Goal: Obtain resource: Download file/media

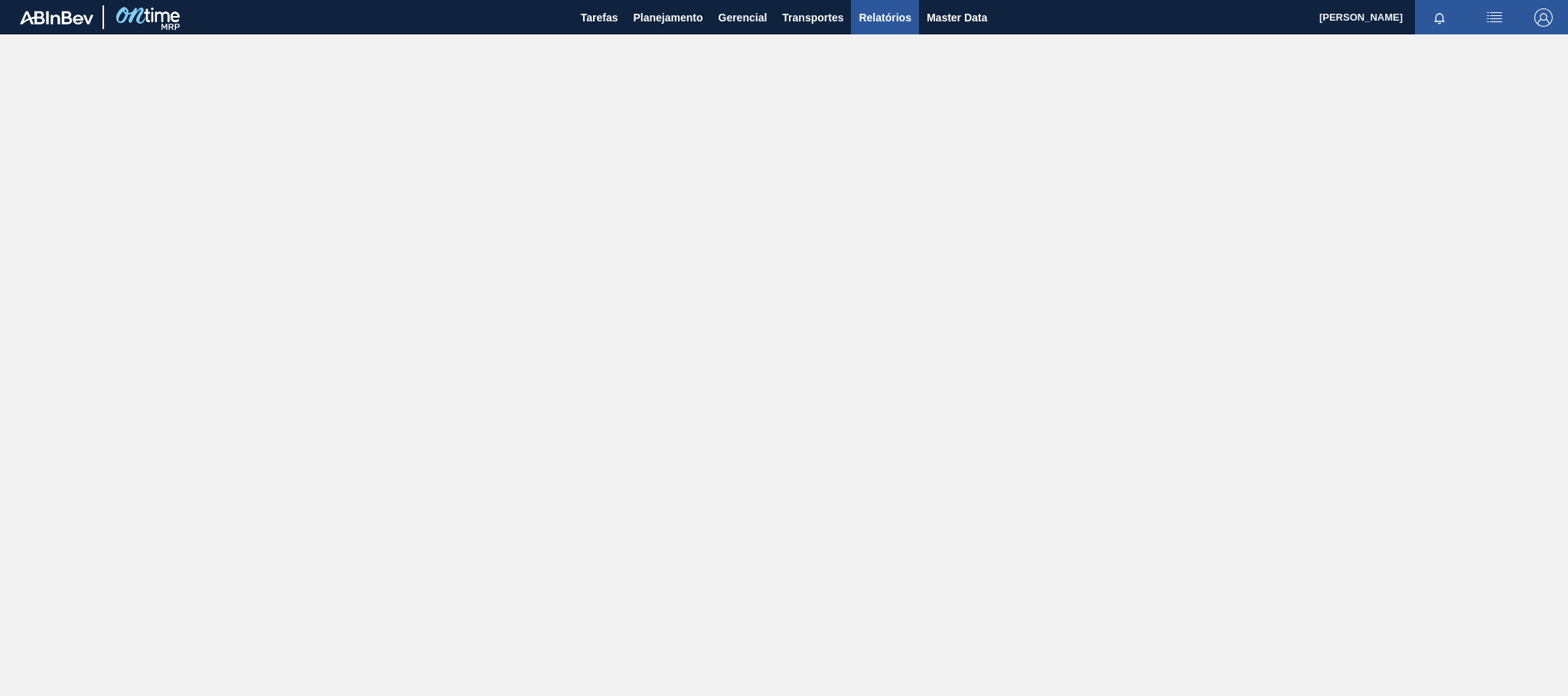
click at [901, 23] on span "Relatórios" at bounding box center [884, 17] width 52 height 19
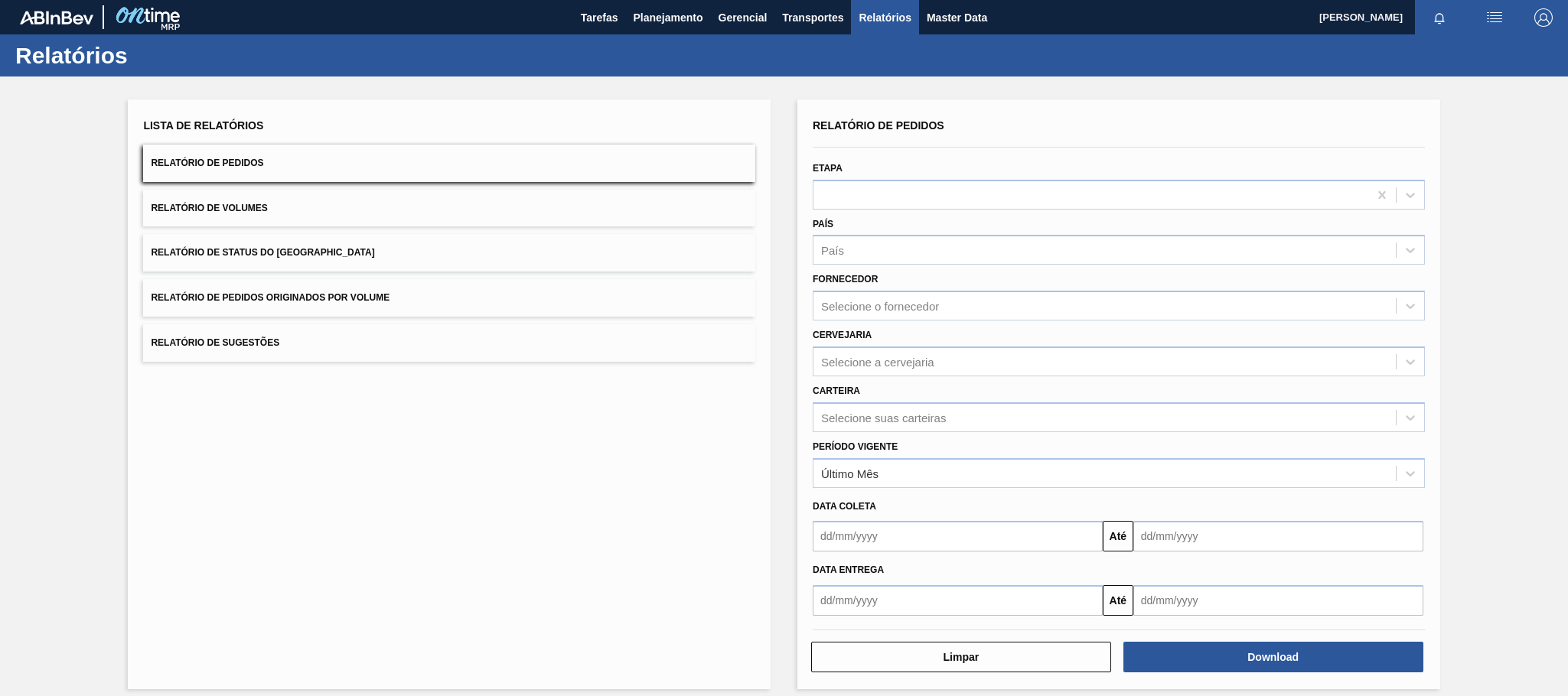
click at [345, 301] on span "Relatório de Pedidos Originados por Volume" at bounding box center [270, 297] width 239 height 11
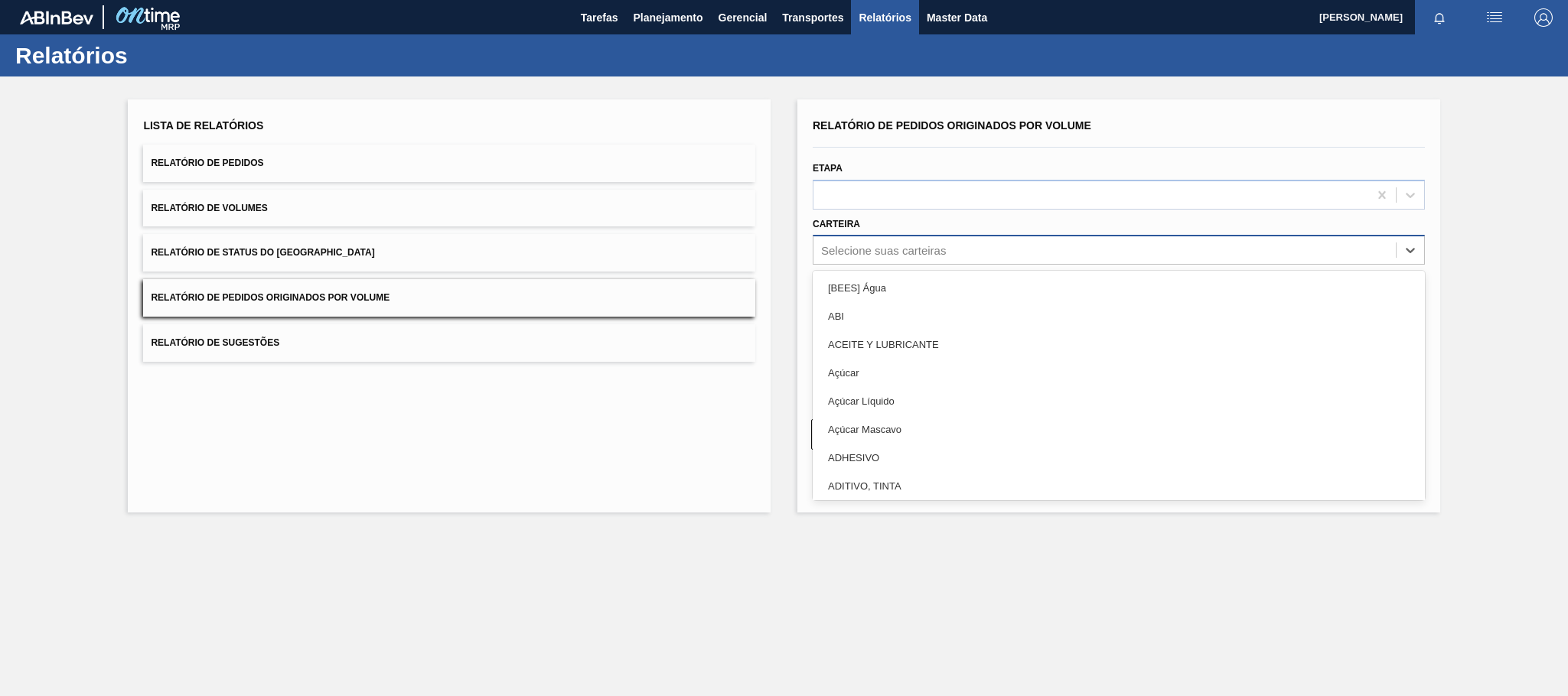
click at [846, 254] on div "Selecione suas carteiras" at bounding box center [883, 250] width 125 height 13
type input "mal"
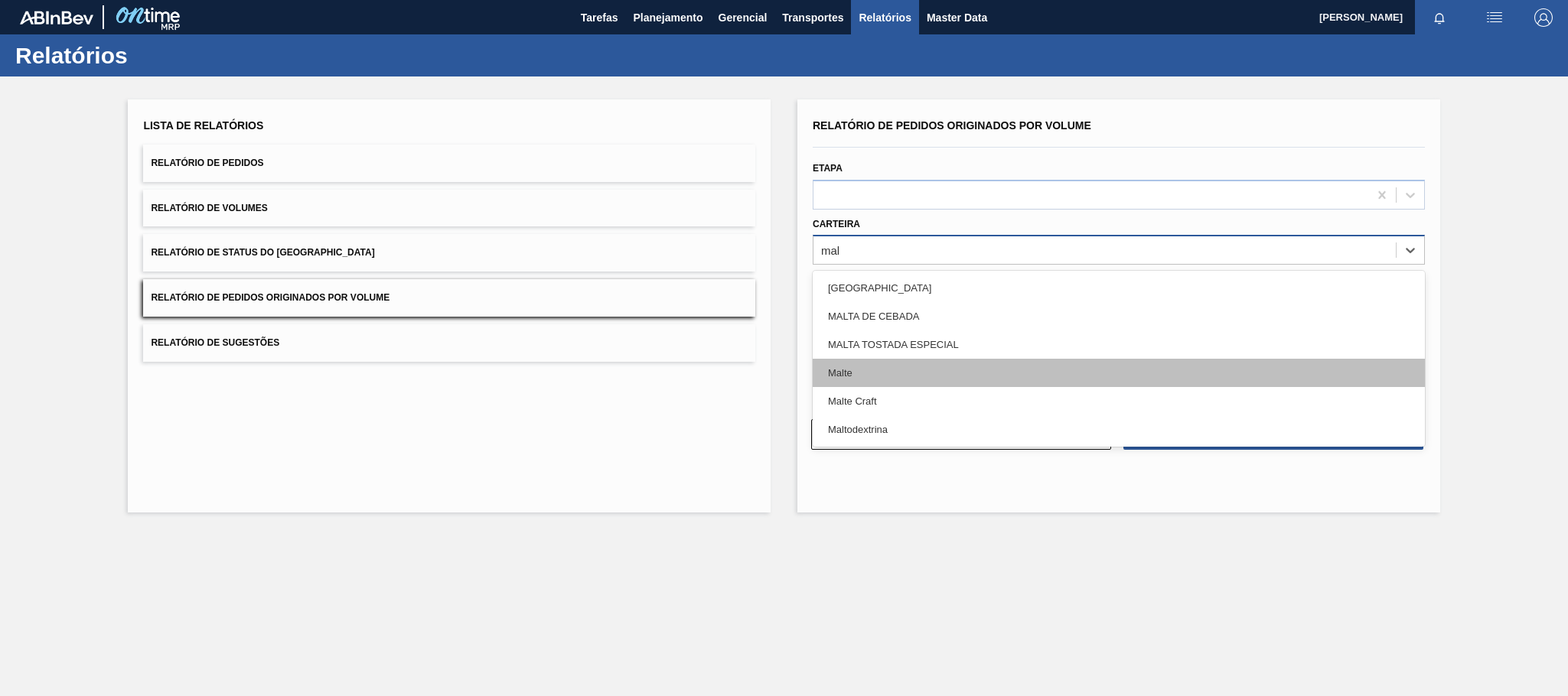
click at [857, 378] on div "Malte" at bounding box center [1119, 373] width 613 height 28
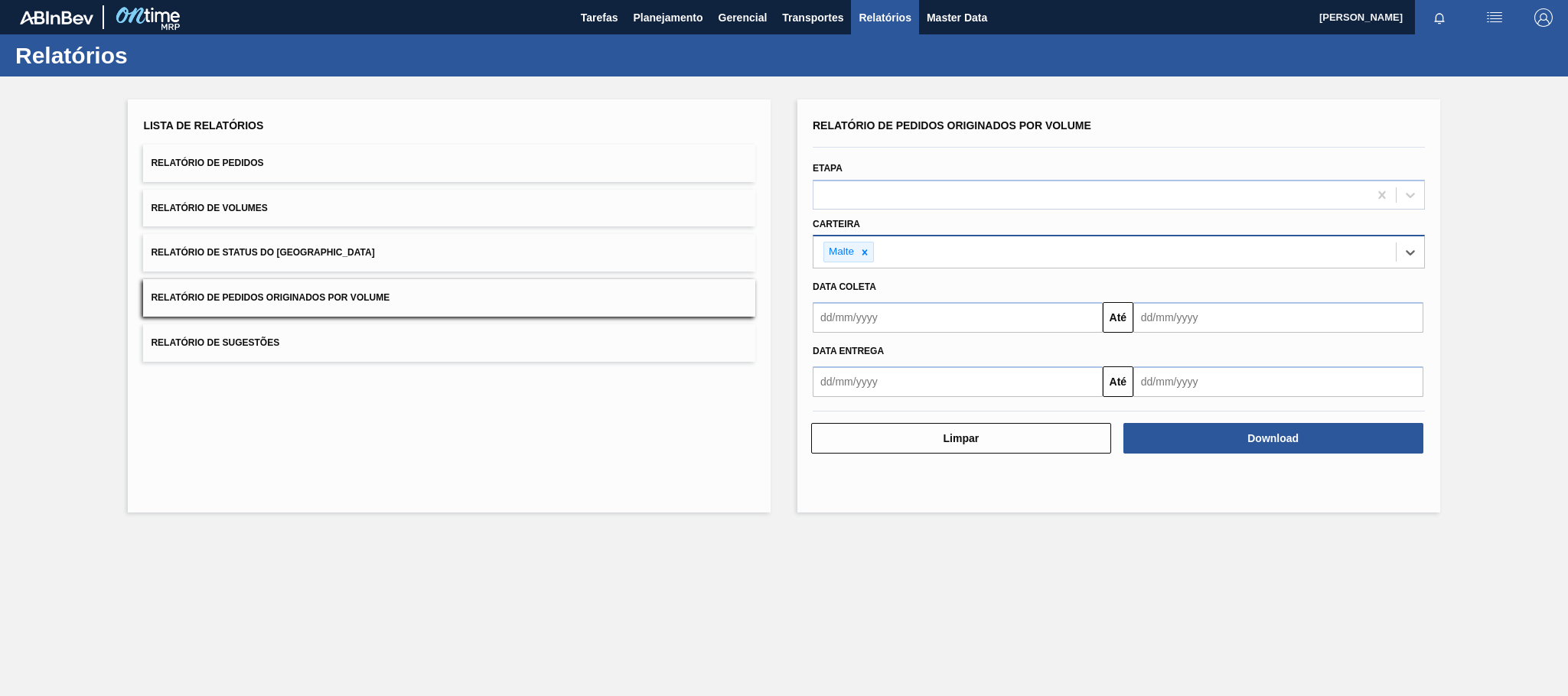
click at [857, 310] on input "text" at bounding box center [958, 318] width 290 height 30
type input "[DATE]"
click at [912, 407] on div "1" at bounding box center [905, 403] width 20 height 20
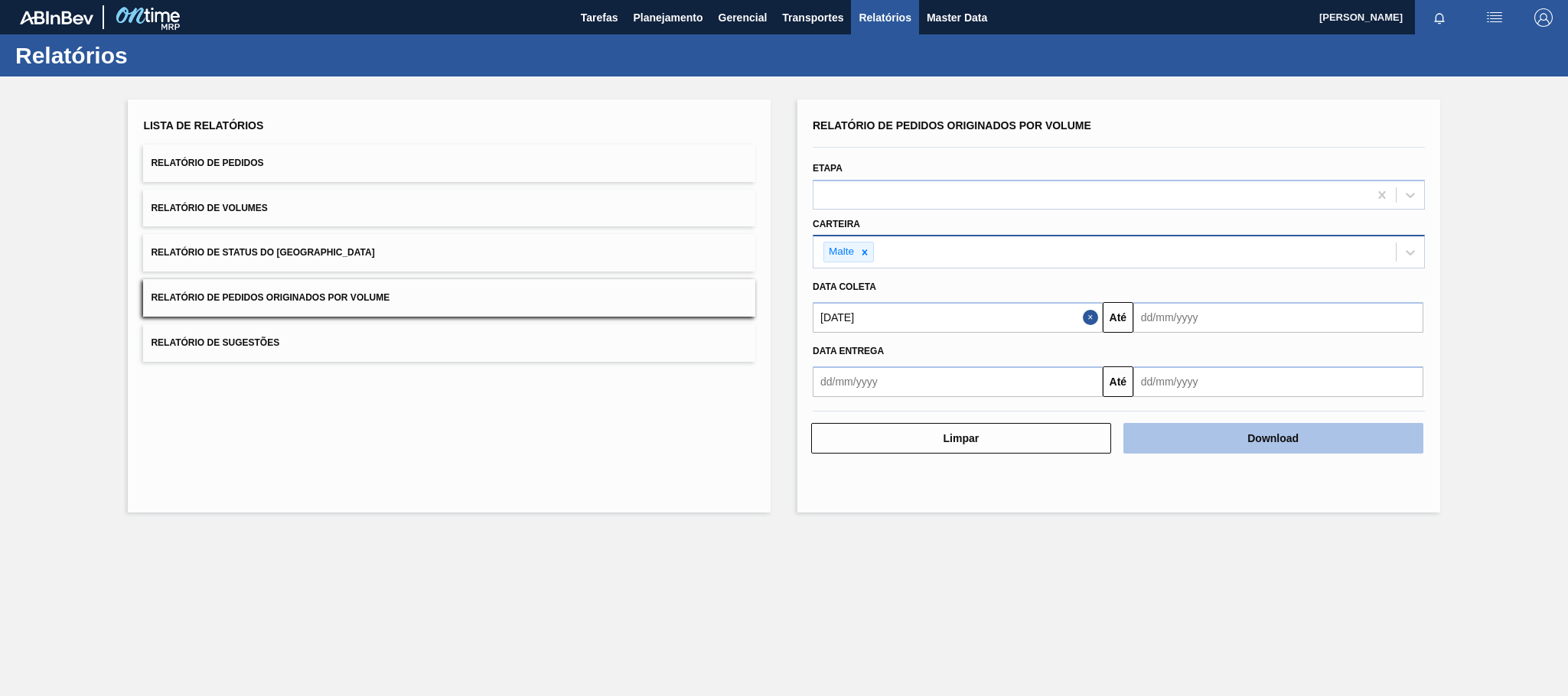
click at [1213, 446] on button "Download" at bounding box center [1273, 438] width 300 height 30
